Goal: Task Accomplishment & Management: Manage account settings

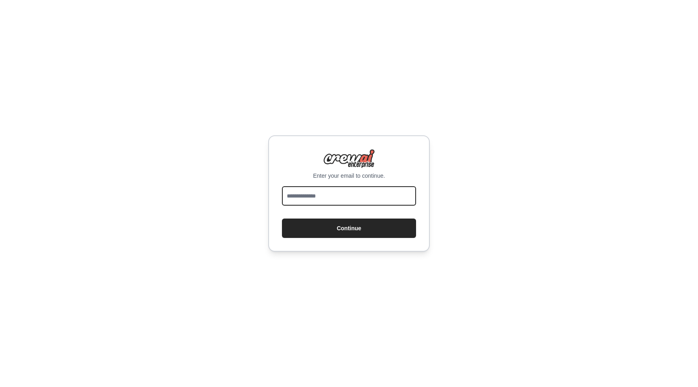
click at [354, 192] on input "email" at bounding box center [349, 195] width 134 height 19
type input "*"
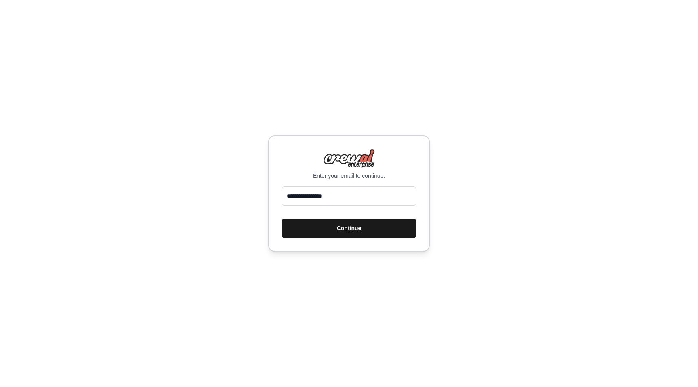
click at [354, 235] on button "Continue" at bounding box center [349, 228] width 134 height 19
click at [322, 237] on button "Continue" at bounding box center [349, 228] width 134 height 19
type input "*"
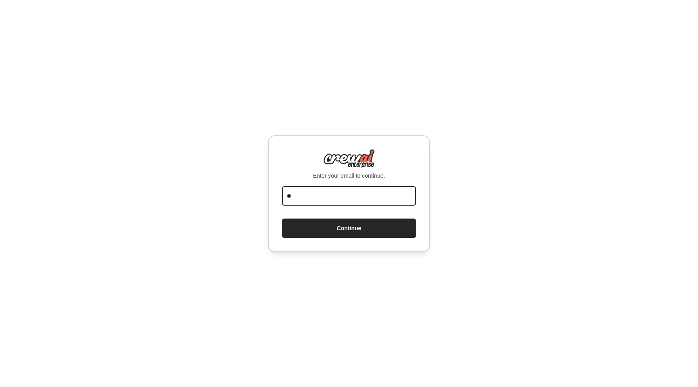
type input "**********"
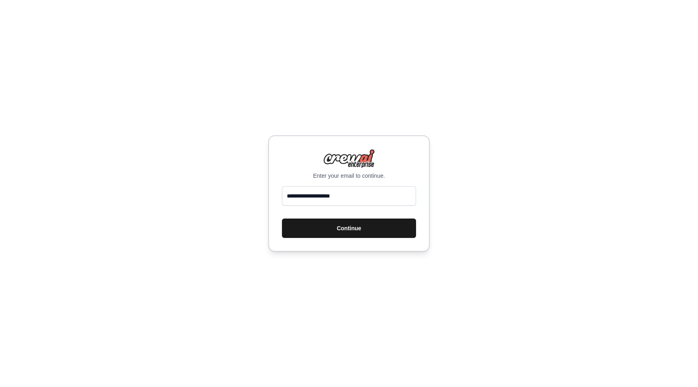
click at [333, 232] on button "Continue" at bounding box center [349, 228] width 134 height 19
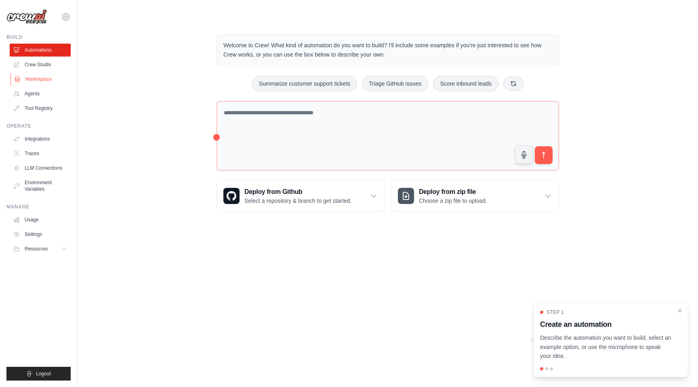
click at [36, 78] on link "Marketplace" at bounding box center [41, 79] width 61 height 13
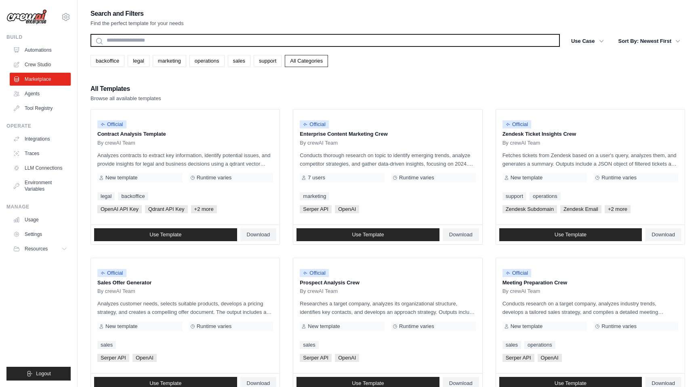
click at [308, 43] on input "text" at bounding box center [326, 40] width 470 height 13
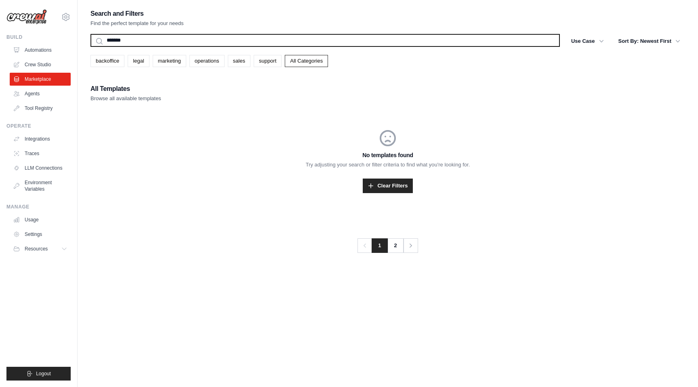
type input "*******"
click at [90, 46] on button "Search" at bounding box center [90, 46] width 0 height 0
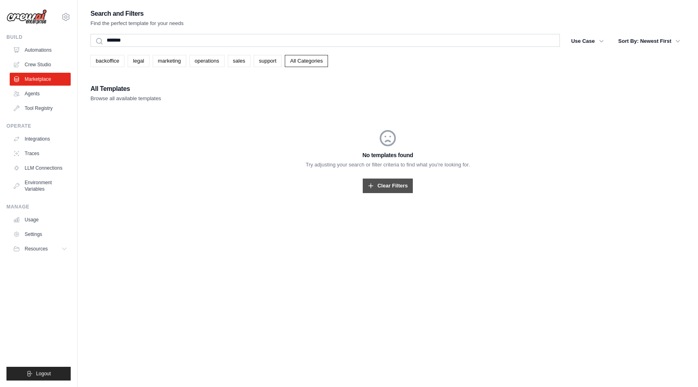
click at [371, 187] on icon at bounding box center [370, 185] width 5 height 5
click at [388, 189] on link "Clear Filters" at bounding box center [388, 186] width 50 height 15
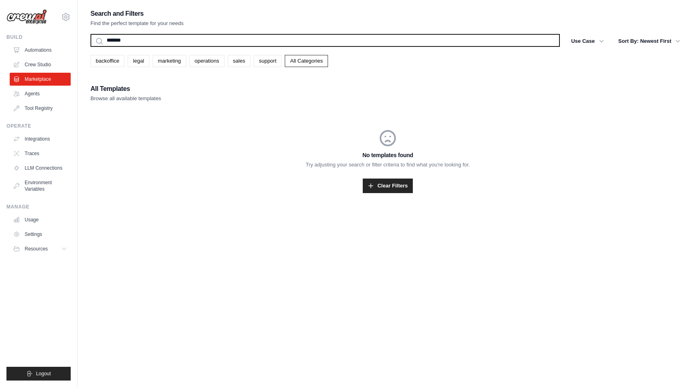
click at [186, 40] on input "*******" at bounding box center [326, 40] width 470 height 13
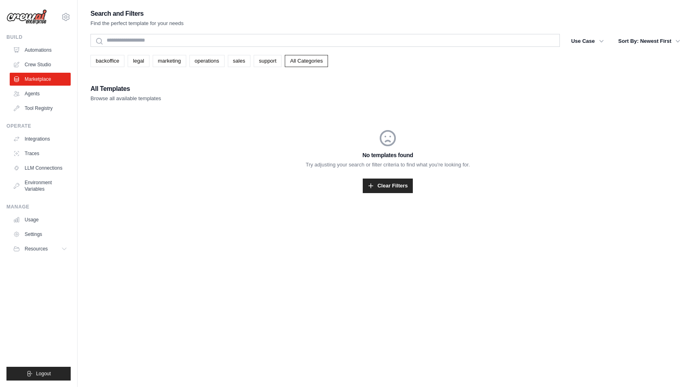
click at [152, 167] on p "Try adjusting your search or filter criteria to find what you're looking for." at bounding box center [388, 165] width 595 height 8
click at [580, 40] on button "Use Case" at bounding box center [587, 41] width 42 height 15
click at [601, 42] on icon "button" at bounding box center [602, 41] width 8 height 8
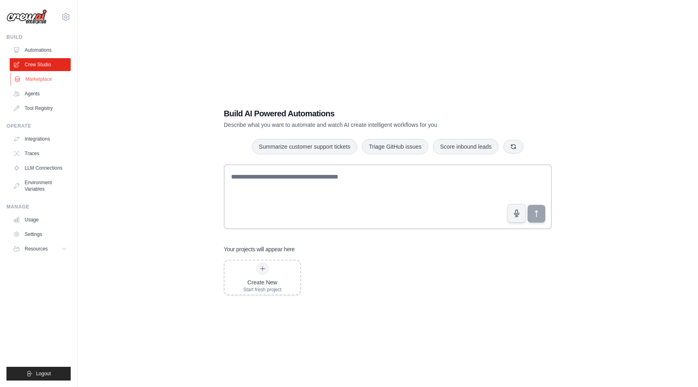
click at [37, 76] on link "Marketplace" at bounding box center [41, 79] width 61 height 13
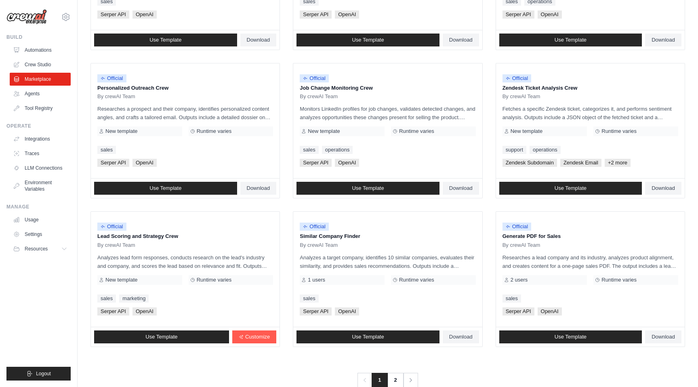
scroll to position [362, 0]
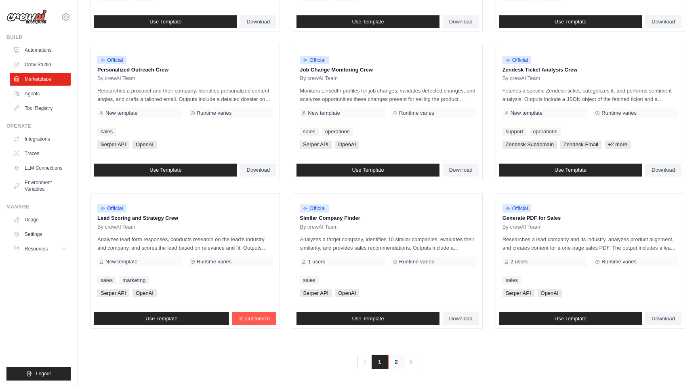
click at [391, 358] on link "2" at bounding box center [396, 362] width 16 height 15
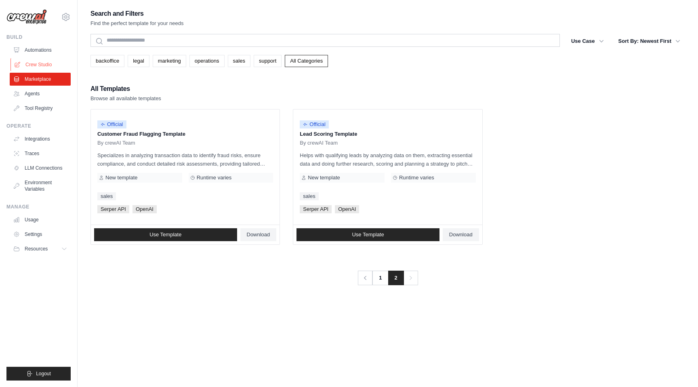
click at [41, 64] on link "Crew Studio" at bounding box center [41, 64] width 61 height 13
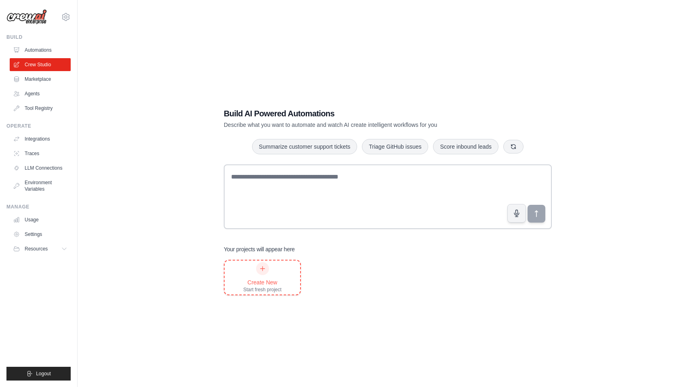
click at [271, 269] on div "Create New Start fresh project" at bounding box center [262, 277] width 38 height 31
click at [39, 104] on link "Tool Registry" at bounding box center [41, 108] width 61 height 13
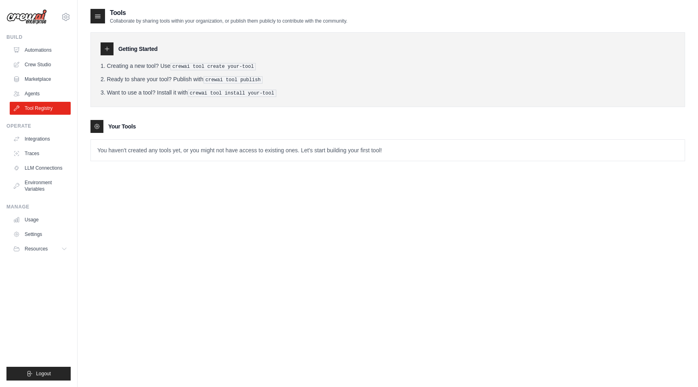
click at [199, 91] on pre "crewai tool install your-tool" at bounding box center [232, 93] width 88 height 7
click at [200, 93] on pre "crewai tool install your-tool" at bounding box center [232, 93] width 88 height 7
click at [105, 45] on div at bounding box center [107, 48] width 13 height 13
click at [107, 53] on div at bounding box center [107, 48] width 13 height 13
click at [114, 149] on p "You haven't created any tools yet, or you might not have access to existing one…" at bounding box center [388, 150] width 594 height 21
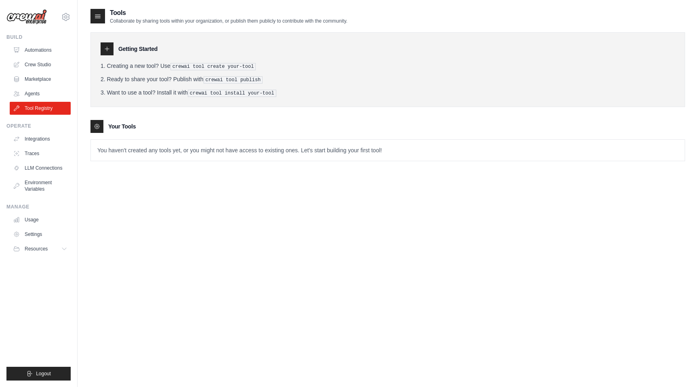
click at [219, 92] on pre "crewai tool install your-tool" at bounding box center [232, 93] width 88 height 7
click at [43, 138] on link "Integrations" at bounding box center [41, 139] width 61 height 13
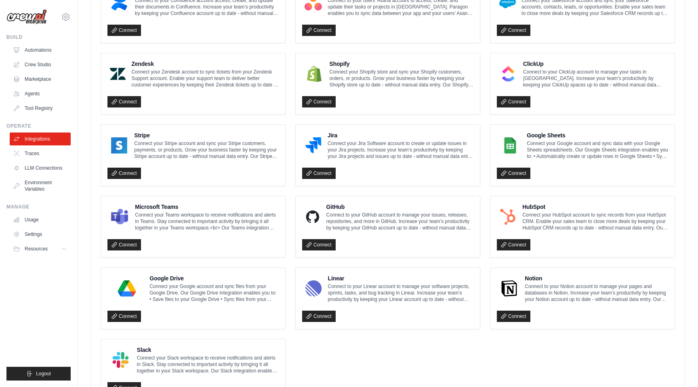
scroll to position [372, 0]
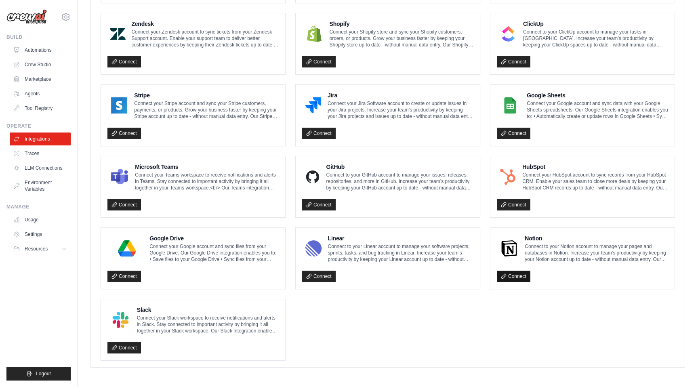
click at [516, 275] on link "Connect" at bounding box center [514, 276] width 34 height 11
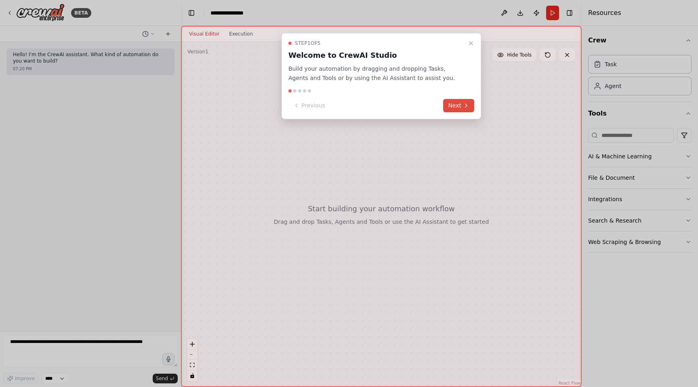
click at [460, 105] on button "Next" at bounding box center [458, 105] width 31 height 13
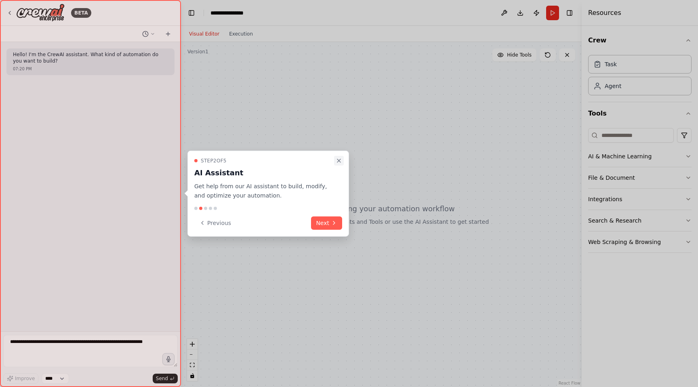
click at [340, 159] on icon "Close walkthrough" at bounding box center [339, 161] width 6 height 6
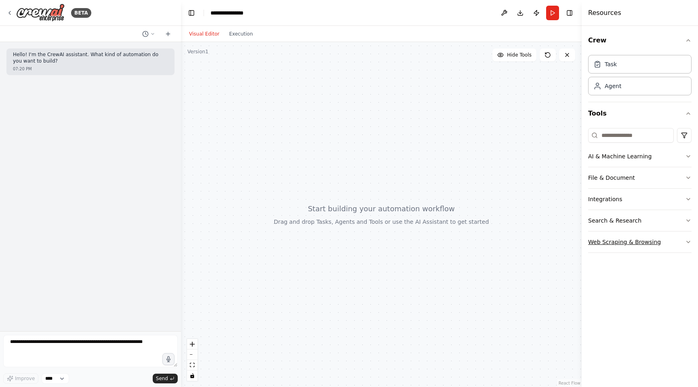
click at [689, 242] on icon "button" at bounding box center [688, 242] width 3 height 2
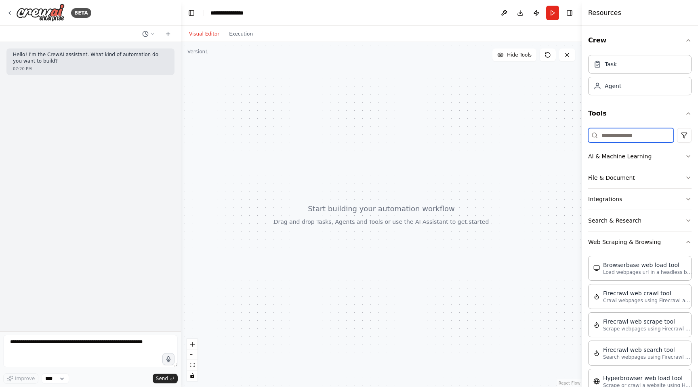
click at [631, 139] on input at bounding box center [631, 135] width 86 height 15
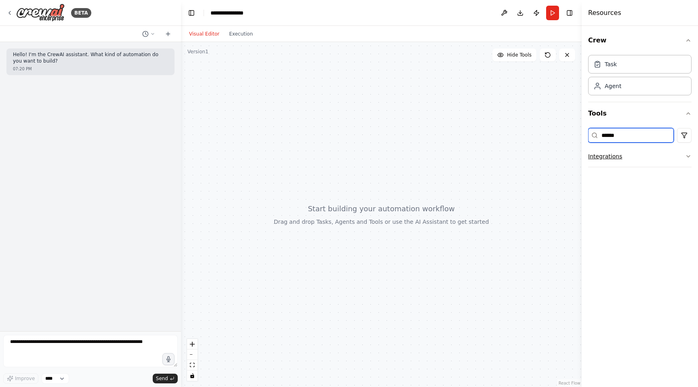
type input "******"
click at [631, 152] on button "Integrations" at bounding box center [639, 156] width 103 height 21
click at [634, 179] on div "Notion" at bounding box center [642, 179] width 78 height 8
click at [604, 185] on p "Connect your Notion workspace" at bounding box center [642, 186] width 78 height 6
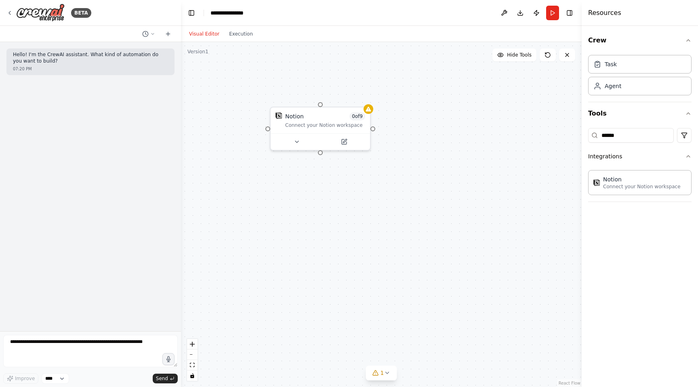
click at [114, 130] on div "Hello! I'm the CrewAI assistant. What kind of automation do you want to build? …" at bounding box center [90, 186] width 181 height 289
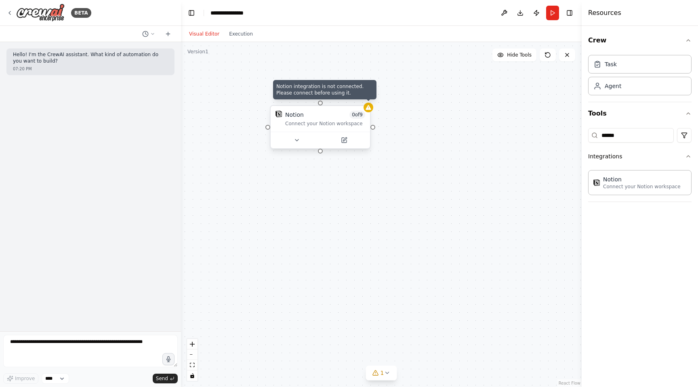
click at [369, 107] on icon at bounding box center [368, 107] width 5 height 5
click at [331, 128] on div "Notion 0 of 9 Connect your Notion workspace" at bounding box center [320, 119] width 99 height 26
click at [343, 222] on div "Notion 0 of 9 Connect your Notion workspace" at bounding box center [381, 214] width 401 height 345
click at [328, 134] on div at bounding box center [320, 140] width 99 height 17
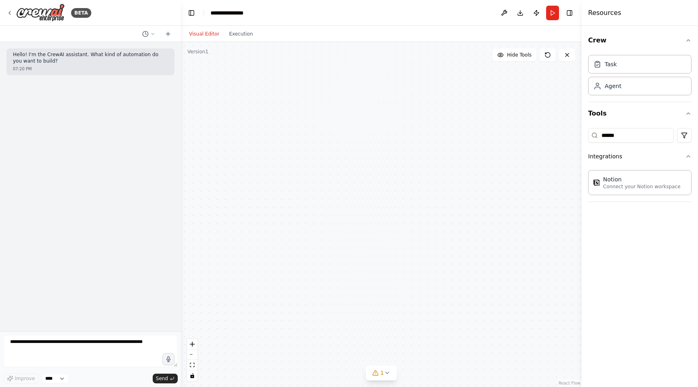
drag, startPoint x: 328, startPoint y: 134, endPoint x: 698, endPoint y: 347, distance: 426.8
click at [698, 347] on div "**********" at bounding box center [349, 193] width 698 height 387
click at [572, 342] on div at bounding box center [579, 345] width 50 height 8
drag, startPoint x: 561, startPoint y: 335, endPoint x: 288, endPoint y: 32, distance: 407.4
click at [288, 32] on div "Visual Editor Execution Version 1 Hide Tools Notion 0 of 9 Connect your Notion …" at bounding box center [381, 206] width 401 height 361
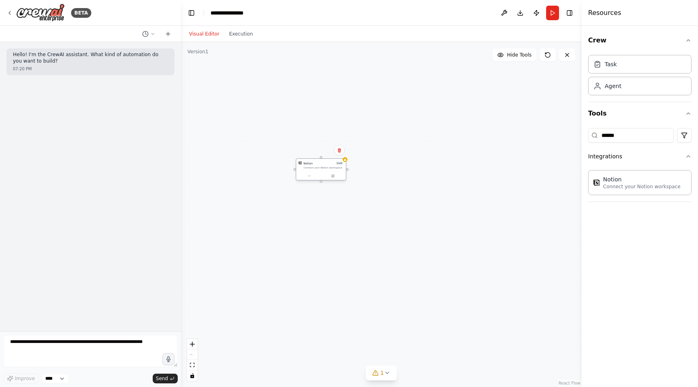
drag, startPoint x: 322, startPoint y: 44, endPoint x: 332, endPoint y: 225, distance: 181.7
click at [332, 181] on div "Notion 0 of 9 Connect your Notion workspace" at bounding box center [321, 170] width 51 height 22
click at [326, 216] on div at bounding box center [321, 220] width 50 height 8
click at [339, 196] on icon at bounding box center [339, 195] width 3 height 4
click at [311, 192] on button "Confirm" at bounding box center [316, 195] width 29 height 10
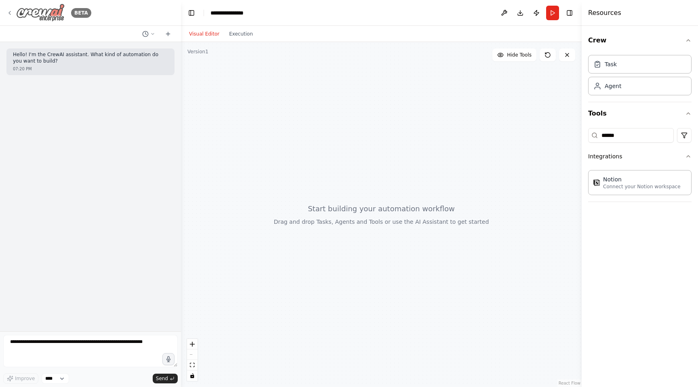
click at [12, 9] on div "BETA" at bounding box center [48, 13] width 85 height 18
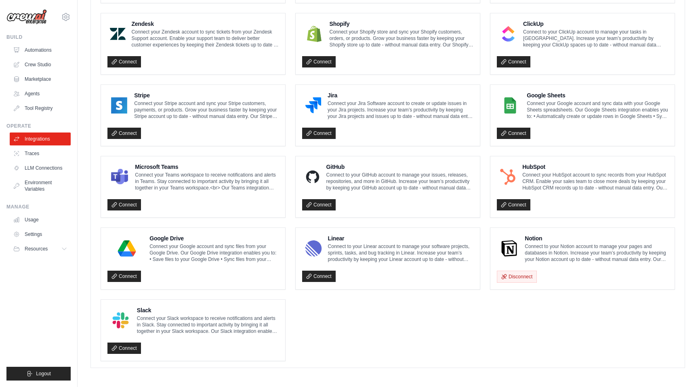
click at [325, 198] on div "Connect" at bounding box center [387, 202] width 171 height 17
click at [324, 202] on link "Connect" at bounding box center [319, 204] width 34 height 11
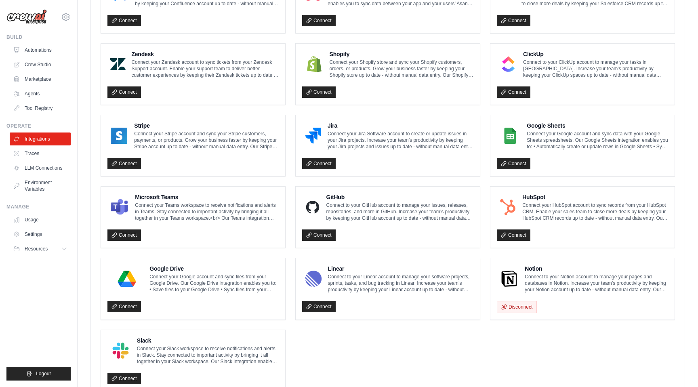
scroll to position [366, 0]
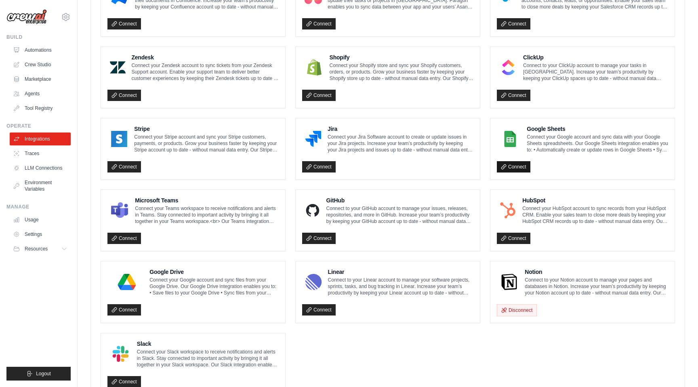
click at [514, 165] on link "Connect" at bounding box center [514, 166] width 34 height 11
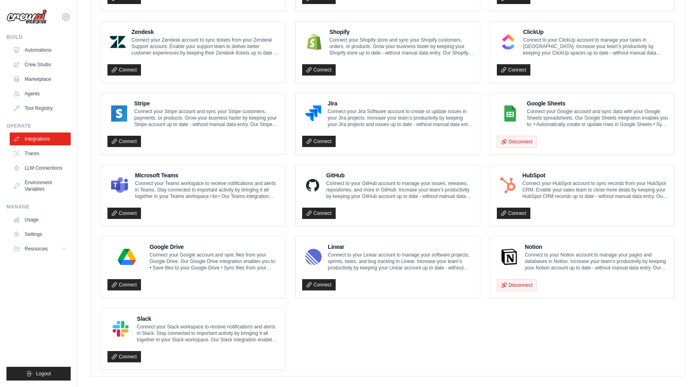
scroll to position [400, 0]
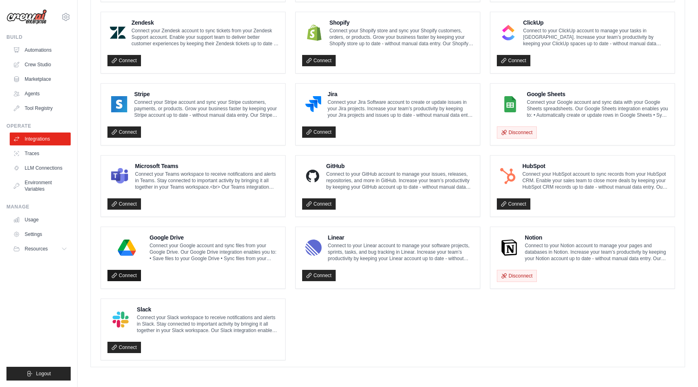
click at [126, 272] on link "Connect" at bounding box center [124, 275] width 34 height 11
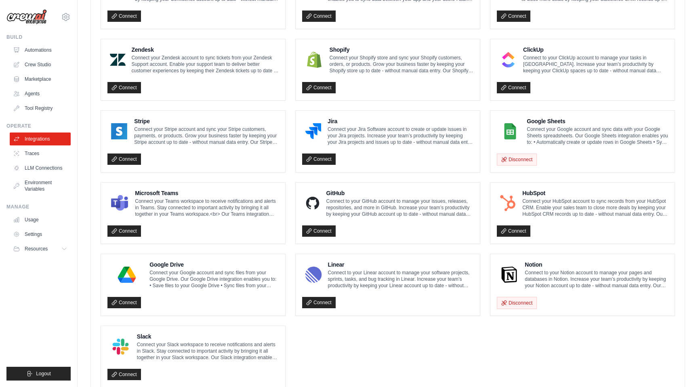
scroll to position [400, 0]
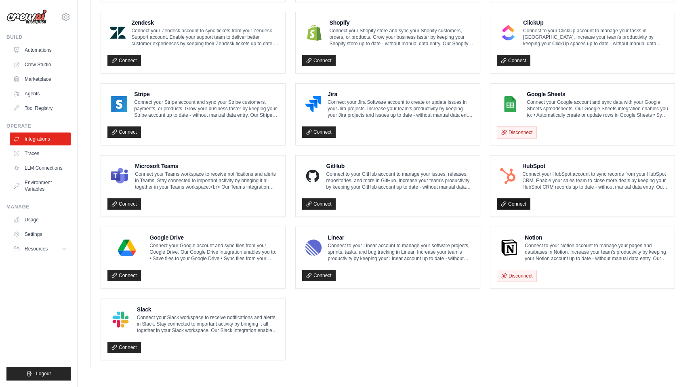
click at [511, 205] on link "Connect" at bounding box center [514, 203] width 34 height 11
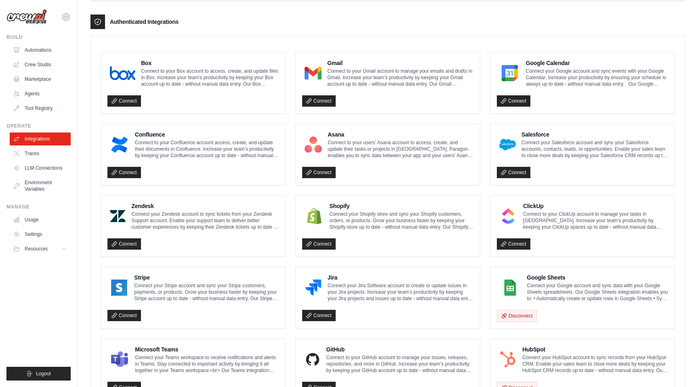
scroll to position [216, 0]
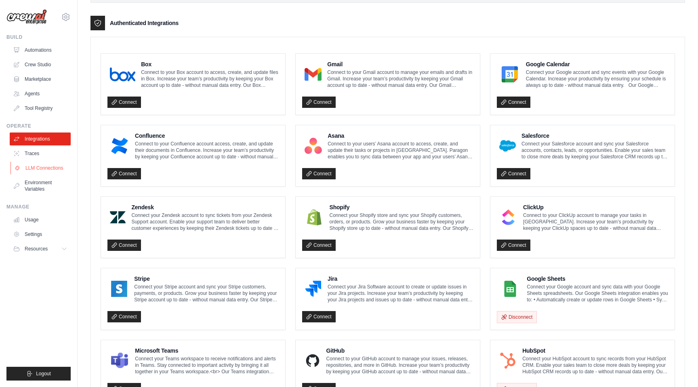
click at [42, 169] on link "LLM Connections" at bounding box center [41, 168] width 61 height 13
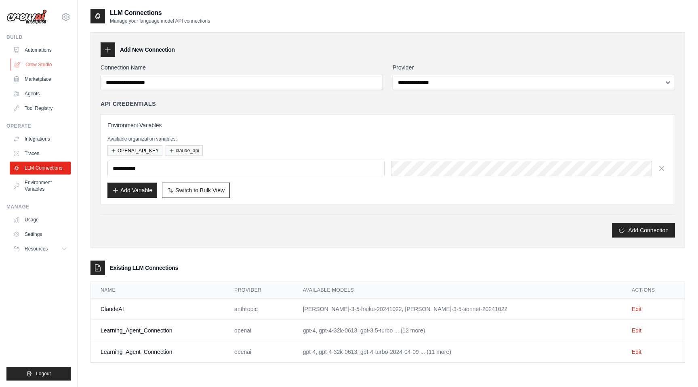
click at [38, 62] on link "Crew Studio" at bounding box center [41, 64] width 61 height 13
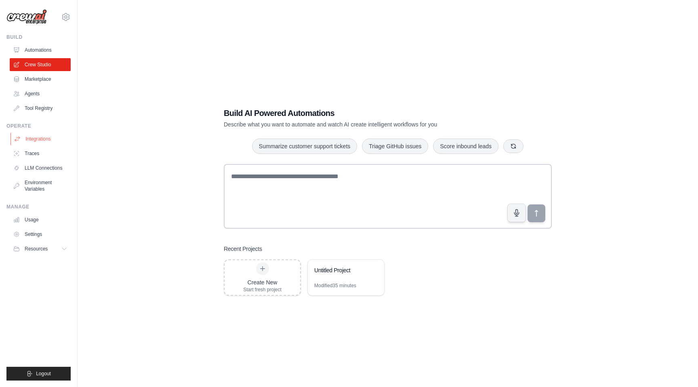
click at [38, 138] on link "Integrations" at bounding box center [41, 139] width 61 height 13
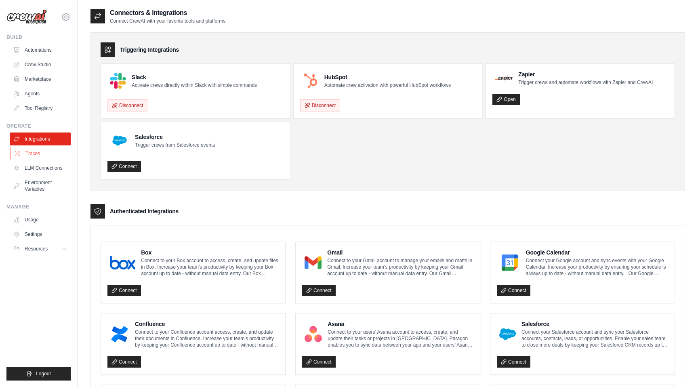
click at [36, 158] on link "Traces" at bounding box center [41, 153] width 61 height 13
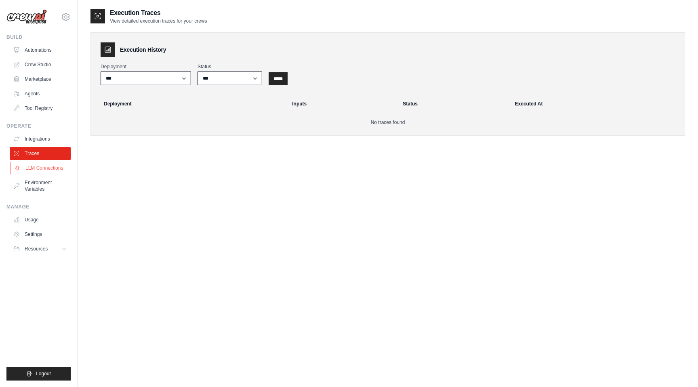
click at [37, 164] on link "LLM Connections" at bounding box center [41, 168] width 61 height 13
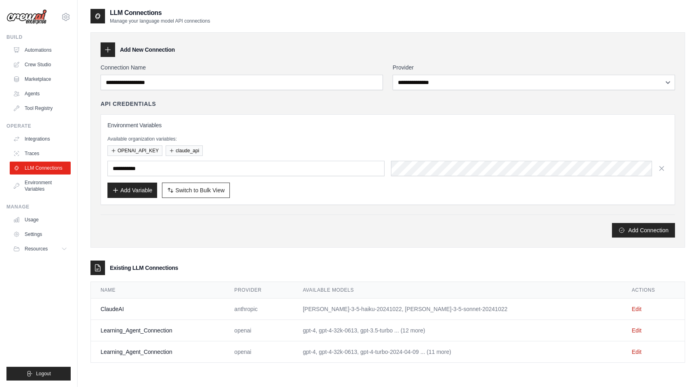
scroll to position [16, 0]
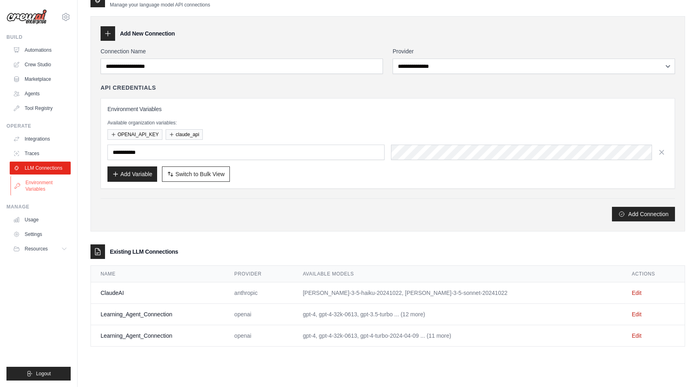
click at [43, 185] on link "Environment Variables" at bounding box center [41, 185] width 61 height 19
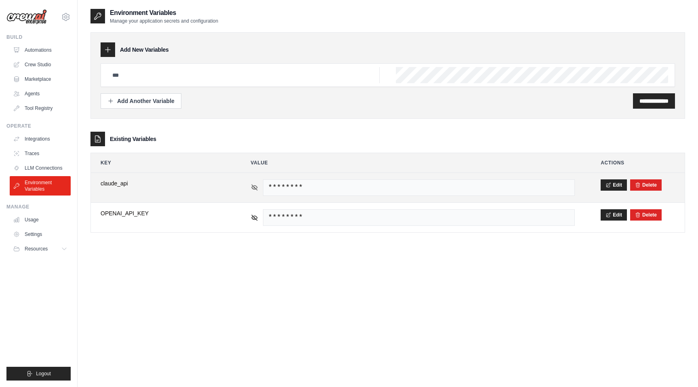
click at [254, 184] on icon at bounding box center [254, 187] width 7 height 7
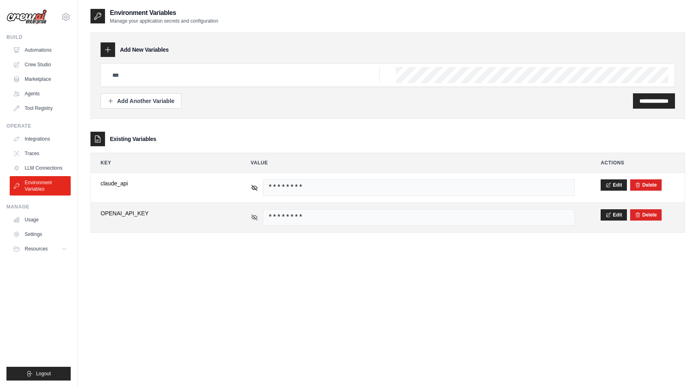
click at [257, 217] on icon at bounding box center [255, 217] width 6 height 4
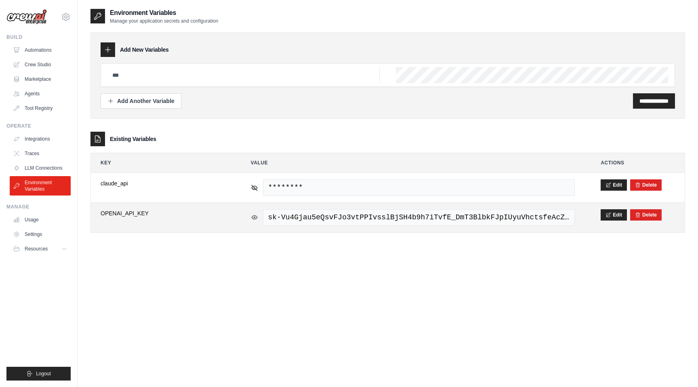
click at [257, 217] on icon at bounding box center [255, 217] width 6 height 4
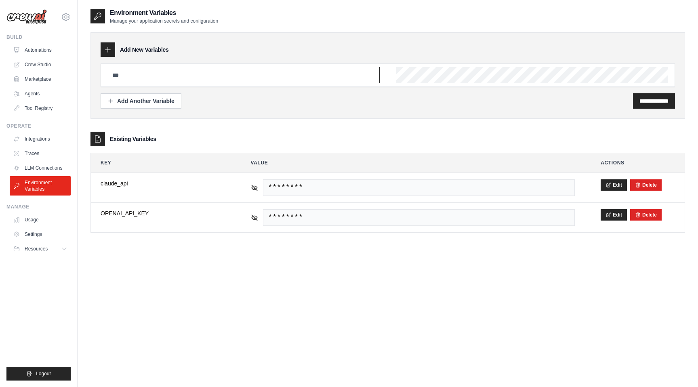
click at [143, 77] on input "text" at bounding box center [243, 75] width 272 height 16
type input "**********"
click at [651, 106] on div "**********" at bounding box center [654, 100] width 42 height 15
click at [650, 104] on input "**********" at bounding box center [654, 101] width 29 height 8
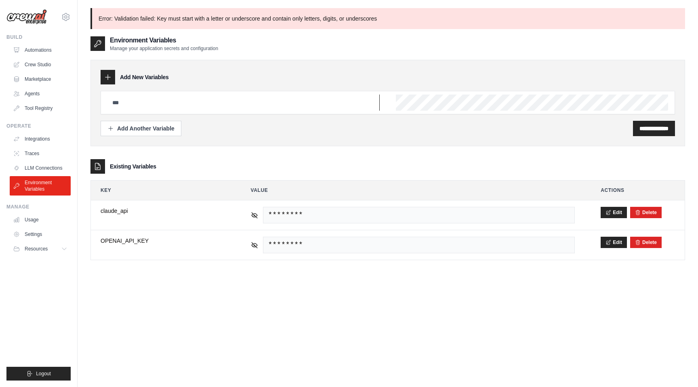
click at [218, 104] on input "text" at bounding box center [243, 103] width 272 height 16
type input "******"
click at [640, 128] on input "**********" at bounding box center [654, 128] width 29 height 8
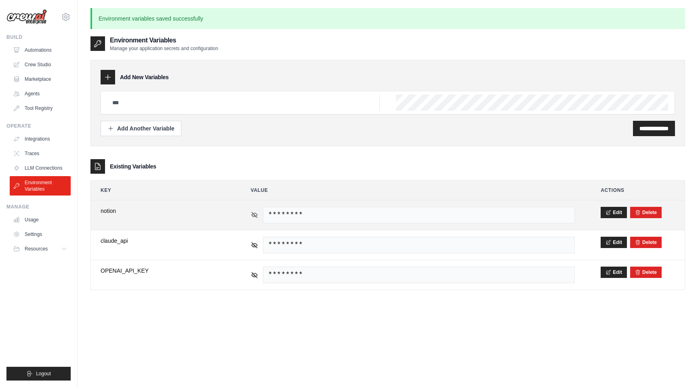
click at [252, 212] on icon at bounding box center [255, 215] width 6 height 6
click at [252, 212] on icon at bounding box center [254, 214] width 7 height 7
